Goal: Use online tool/utility

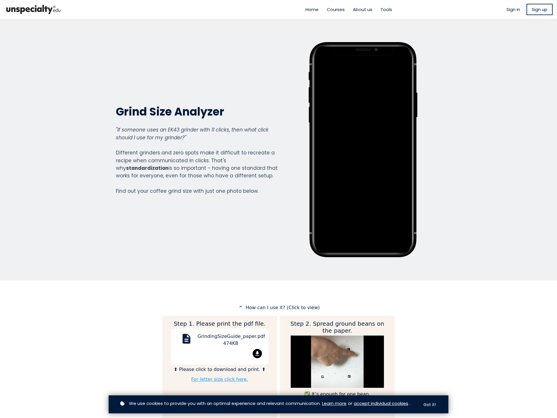
scroll to position [643, 232]
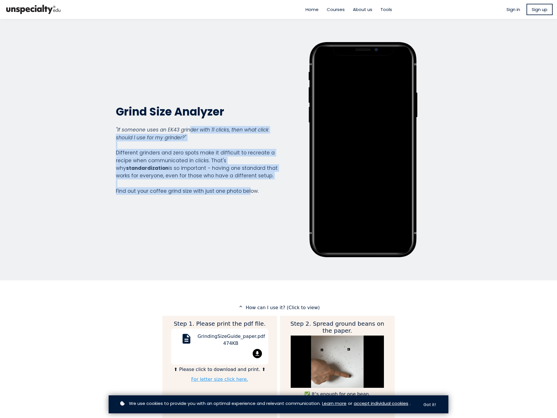
drag, startPoint x: 190, startPoint y: 123, endPoint x: 246, endPoint y: 207, distance: 101.1
click at [246, 207] on div "Grind Size Analyzer Grind Size Analyzer "If someone uses an EK43 grinder with 1…" at bounding box center [197, 149] width 162 height 215
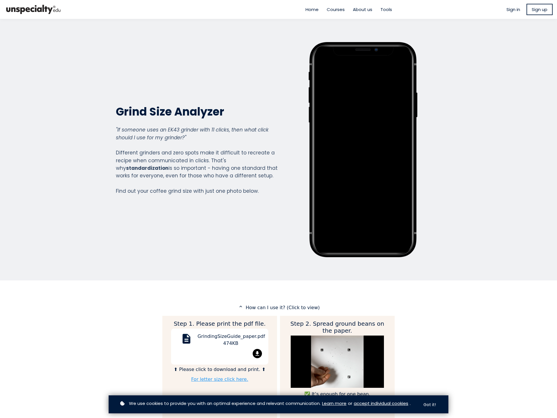
click at [246, 207] on div "Grind Size Analyzer Grind Size Analyzer "If someone uses an EK43 grinder with 1…" at bounding box center [197, 149] width 162 height 215
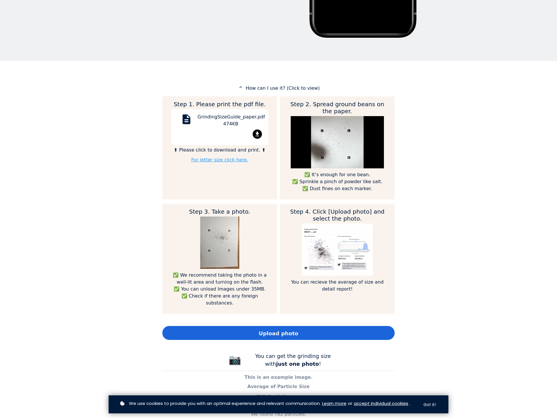
scroll to position [0, 0]
